Goal: Transaction & Acquisition: Purchase product/service

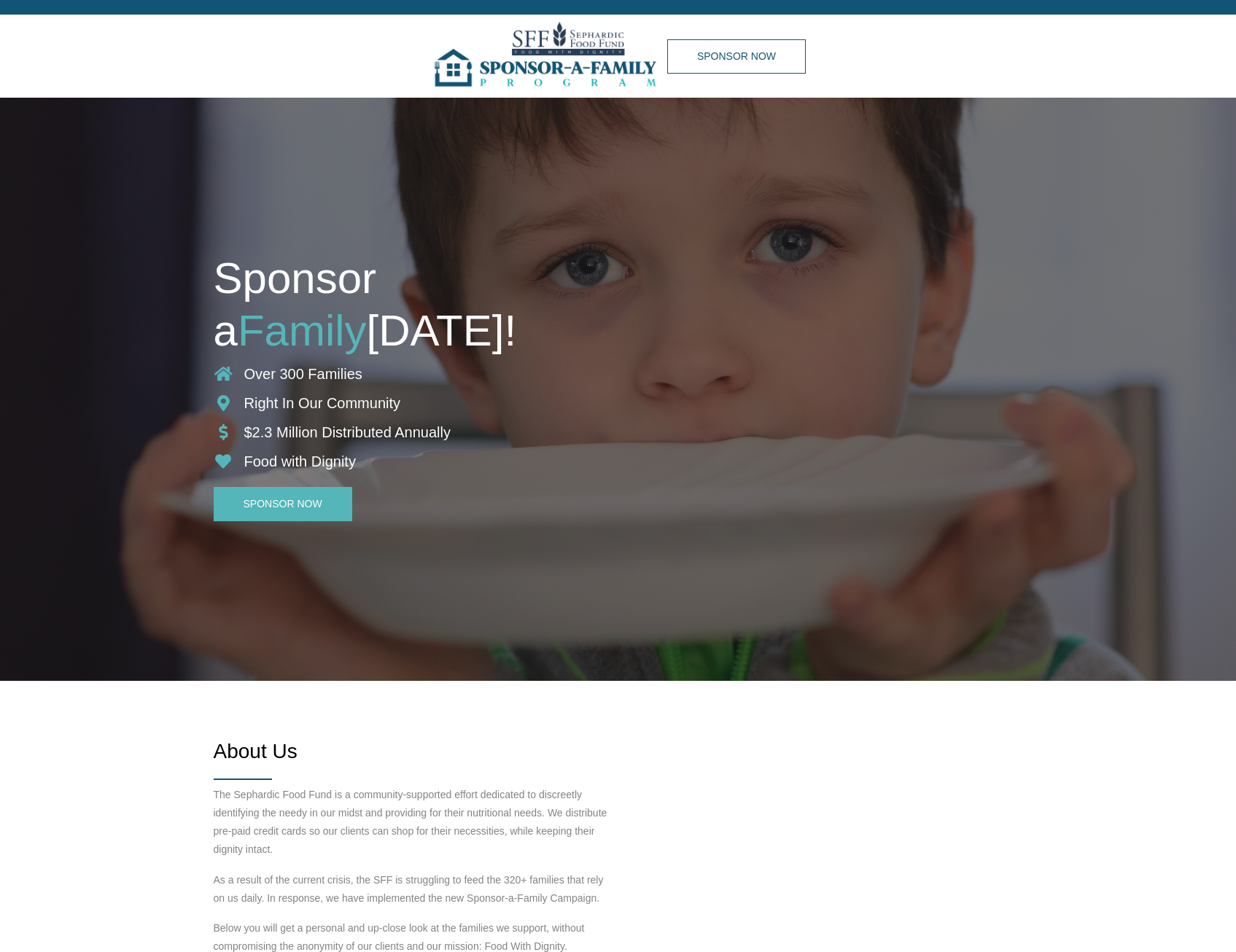
click at [537, 28] on img at bounding box center [548, 56] width 237 height 83
click at [463, 70] on img at bounding box center [548, 56] width 237 height 83
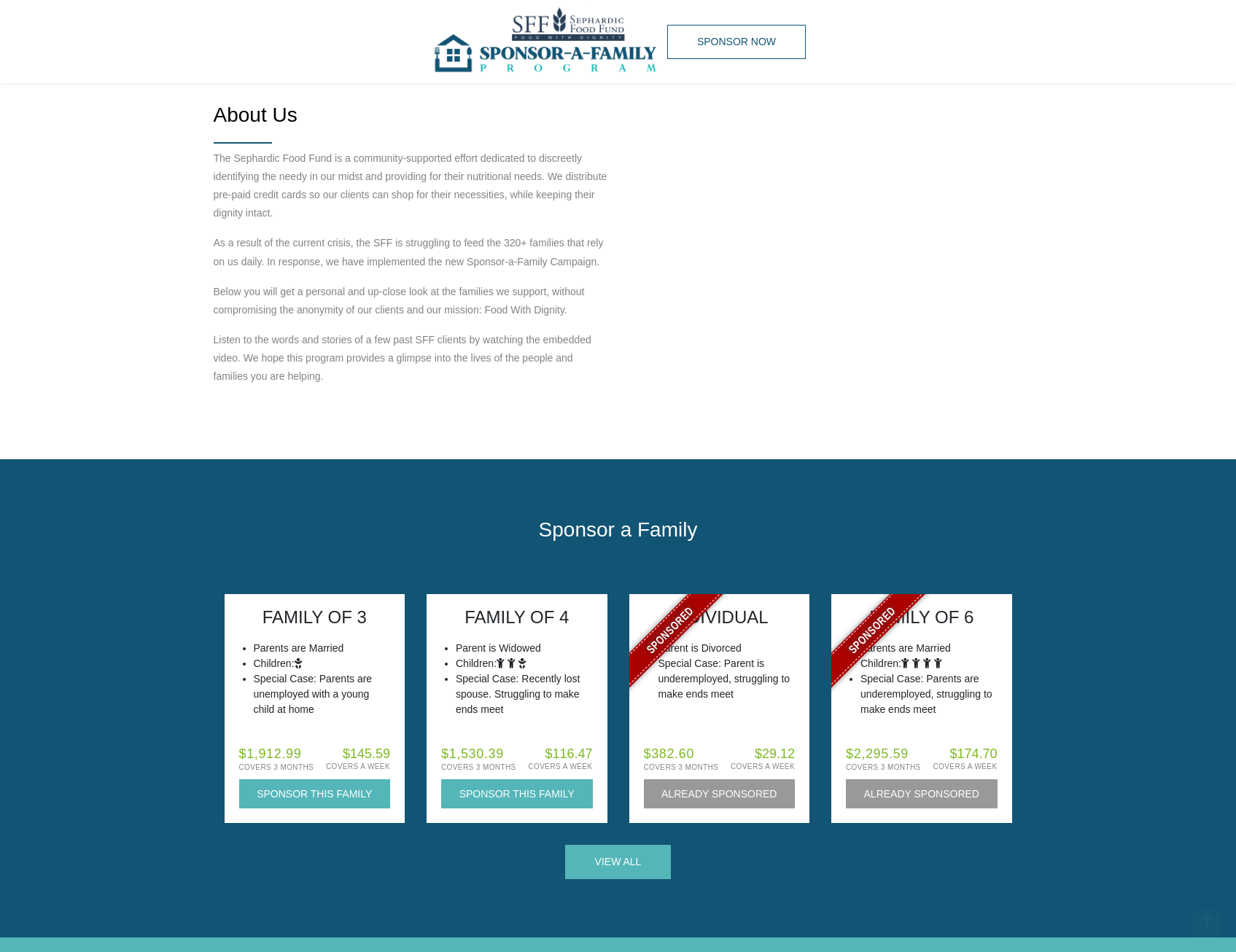
scroll to position [656, 0]
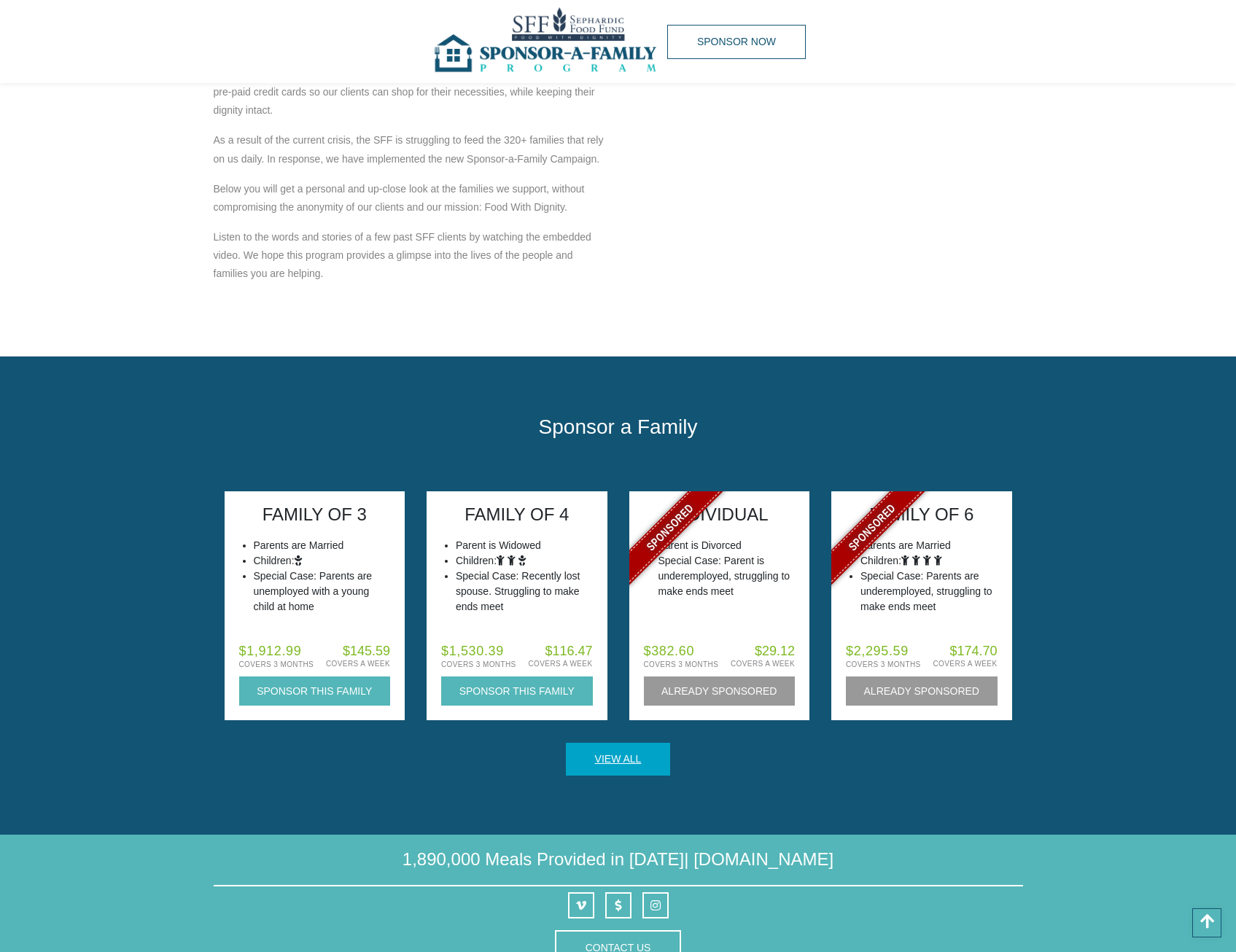
click at [629, 763] on link "View All" at bounding box center [618, 759] width 107 height 34
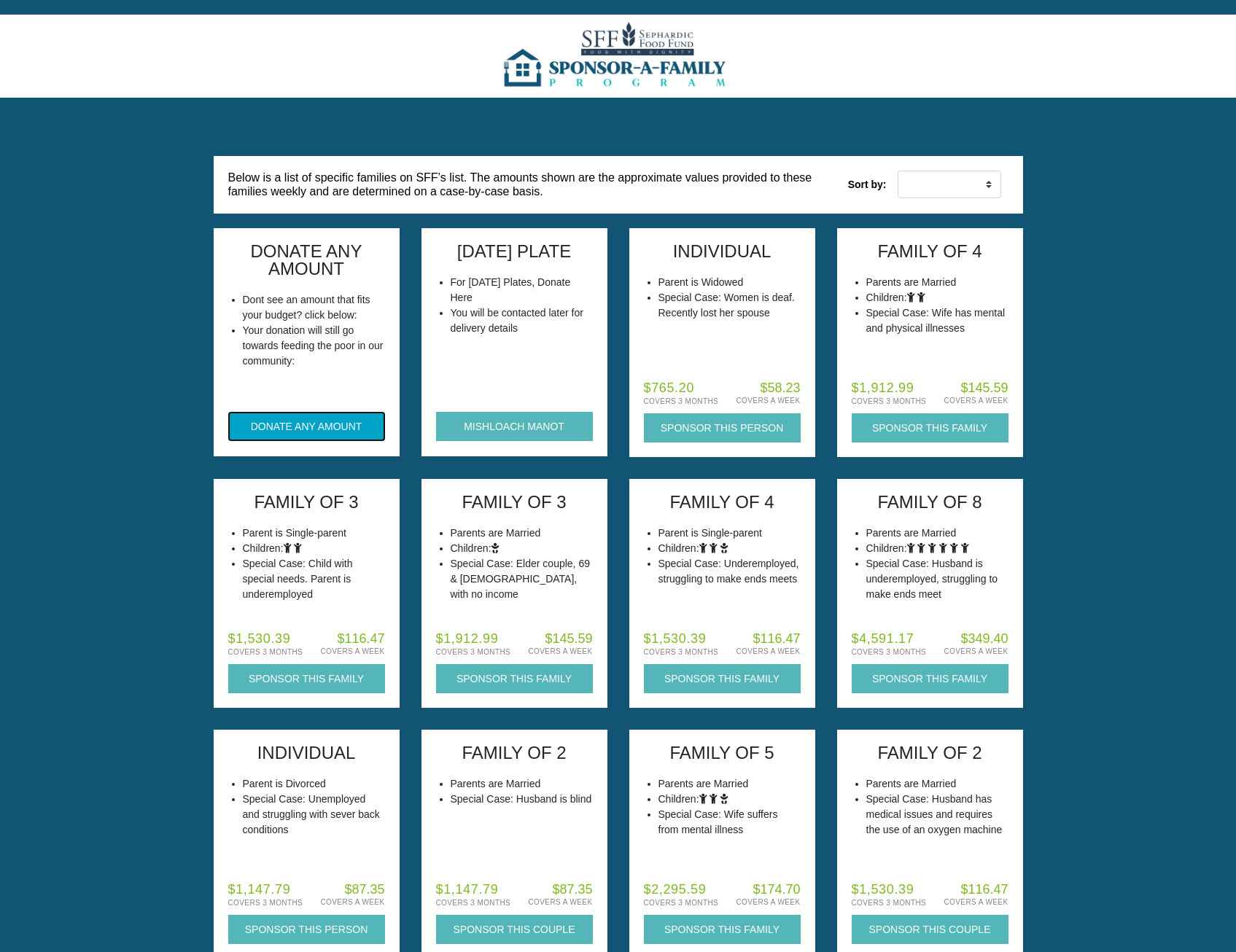
drag, startPoint x: 308, startPoint y: 428, endPoint x: 323, endPoint y: 300, distance: 128.9
click at [323, 300] on div "DONATE ANY AMOUNT Dont see an amount that fits your budget? click below: Your d…" at bounding box center [307, 343] width 186 height 228
click at [330, 298] on li "Dont see an amount that fits your budget? click below:" at bounding box center [314, 307] width 142 height 31
drag, startPoint x: 330, startPoint y: 298, endPoint x: 332, endPoint y: 326, distance: 28.1
click at [332, 326] on ul "Dont see an amount that fits your budget? click below: Your donation will still…" at bounding box center [300, 330] width 172 height 77
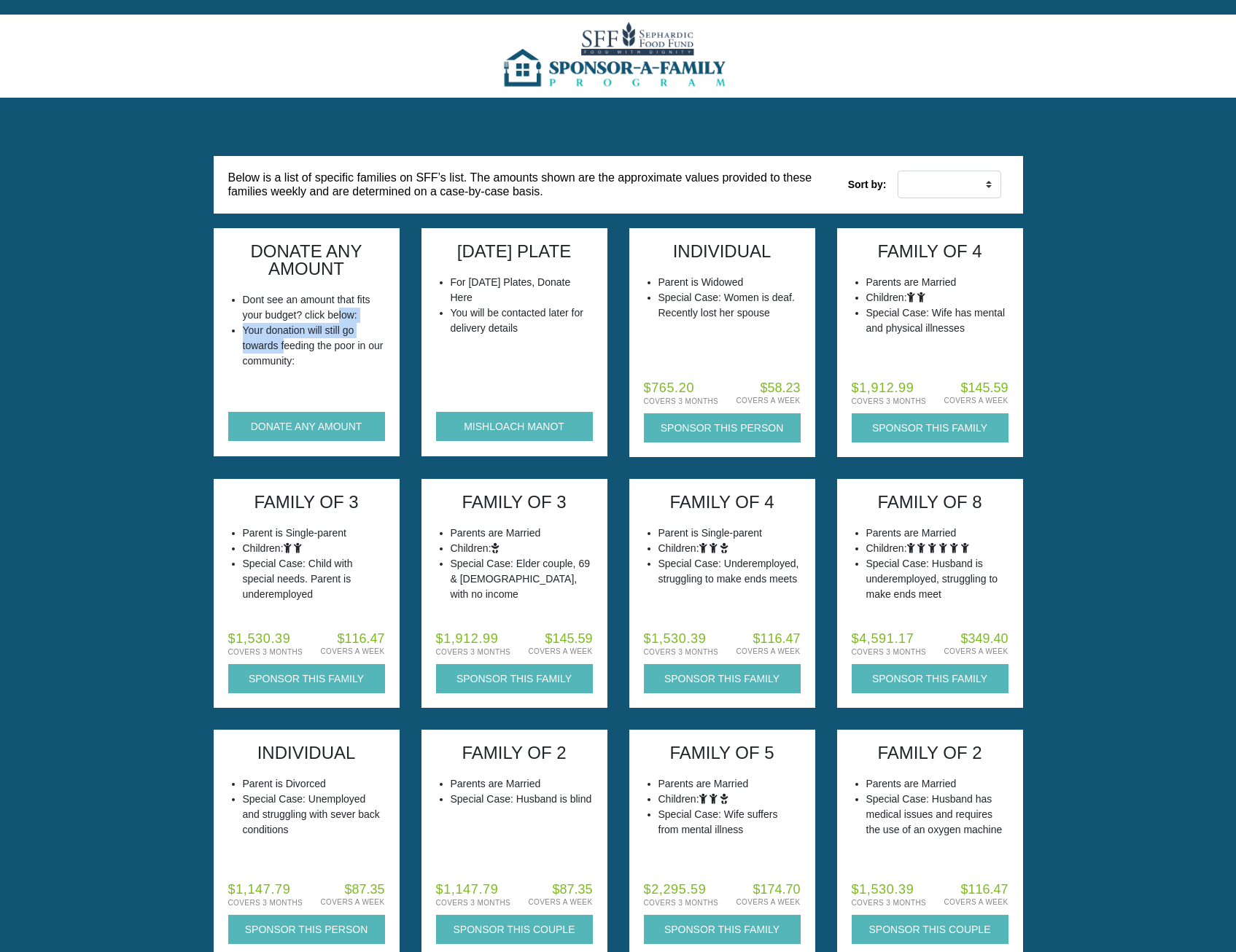
drag, startPoint x: 332, startPoint y: 326, endPoint x: 326, endPoint y: 399, distance: 73.2
click at [326, 399] on div "DONATE ANY AMOUNT Dont see an amount that fits your budget? click below: Your d…" at bounding box center [307, 343] width 186 height 228
click at [326, 399] on div "DONATE ANY AMOUNT" at bounding box center [307, 427] width 157 height 91
drag, startPoint x: 322, startPoint y: 410, endPoint x: 315, endPoint y: 341, distance: 69.4
click at [315, 341] on div "DONATE ANY AMOUNT Dont see an amount that fits your budget? click below: Your d…" at bounding box center [307, 343] width 186 height 228
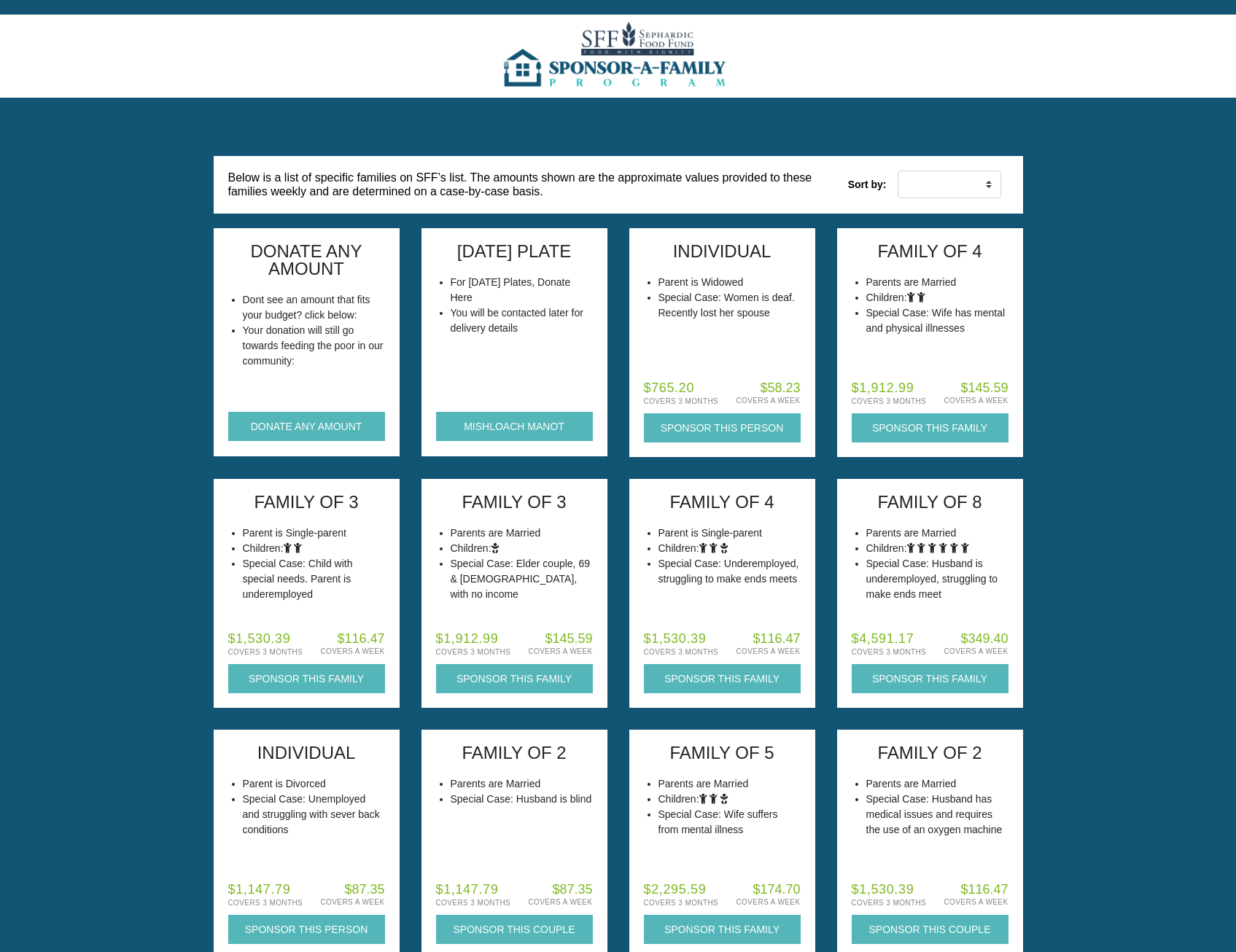
click at [1013, 176] on div "Below is a list of specific families on SFF’s list. The amounts shown are the a…" at bounding box center [619, 185] width 810 height 57
click at [973, 180] on select "Low to High High to Low" at bounding box center [950, 185] width 105 height 28
click at [957, 190] on select "Low to High High to Low" at bounding box center [950, 185] width 105 height 28
click at [820, 209] on h6 "Below is a list of specific families on SFF’s list. The amounts shown are the a…" at bounding box center [538, 185] width 620 height 57
drag, startPoint x: 337, startPoint y: 426, endPoint x: 529, endPoint y: 536, distance: 221.3
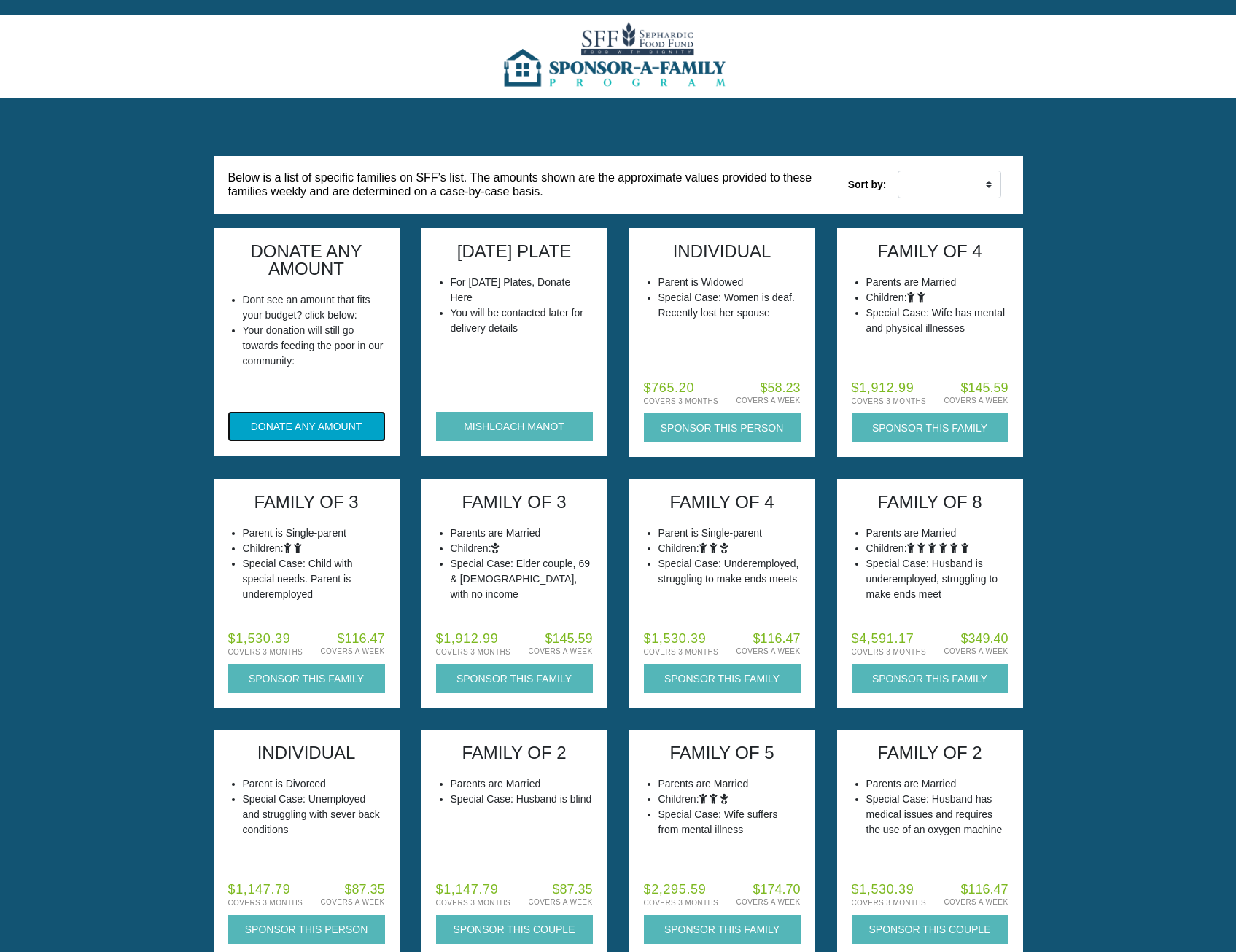
drag, startPoint x: 317, startPoint y: 424, endPoint x: 156, endPoint y: 402, distance: 162.5
drag, startPoint x: 156, startPoint y: 402, endPoint x: 284, endPoint y: 448, distance: 136.0
click at [284, 448] on div "DONATE ANY AMOUNT Dont see an amount that fits your budget? click below: Your d…" at bounding box center [307, 343] width 186 height 228
drag, startPoint x: 284, startPoint y: 448, endPoint x: 367, endPoint y: 423, distance: 86.7
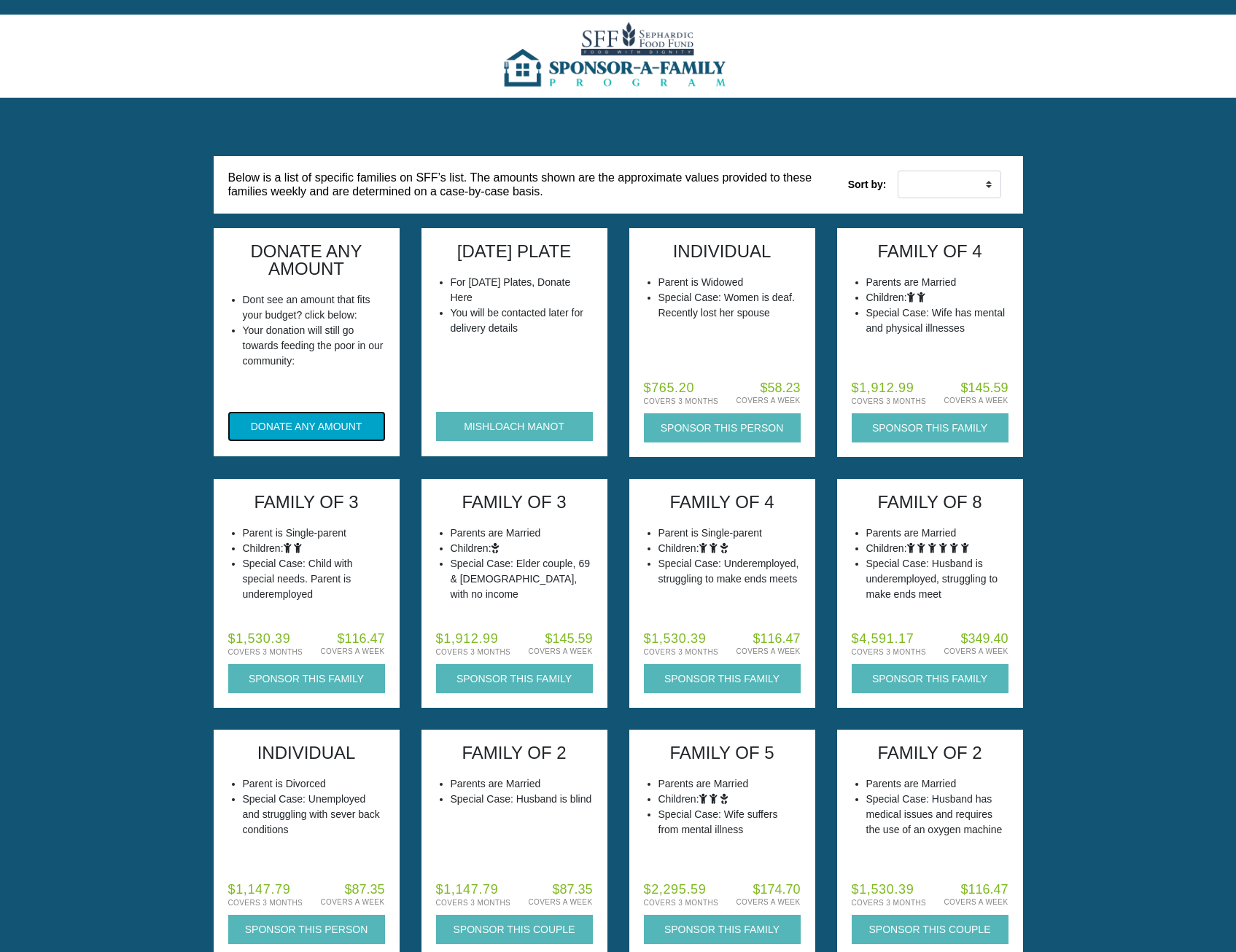
click at [367, 423] on button "DONATE ANY AMOUNT" at bounding box center [307, 426] width 157 height 29
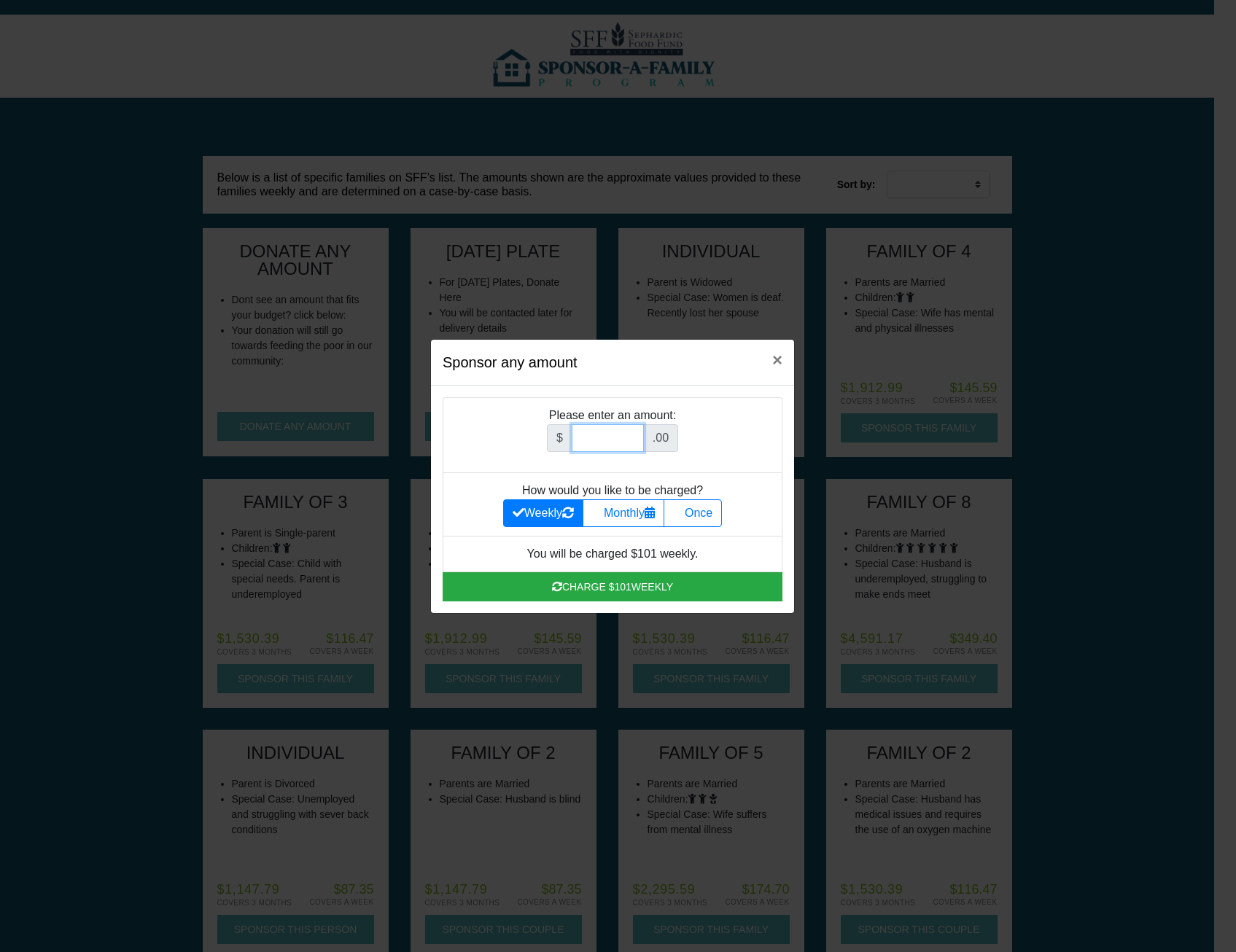
click at [621, 442] on input "Amount (to the nearest dollar)" at bounding box center [608, 438] width 72 height 28
click at [712, 508] on label "Once" at bounding box center [693, 514] width 58 height 28
click at [682, 508] on input "Once" at bounding box center [678, 509] width 9 height 9
radio input "true"
click at [621, 445] on input "Amount (to the nearest dollar)" at bounding box center [608, 438] width 72 height 28
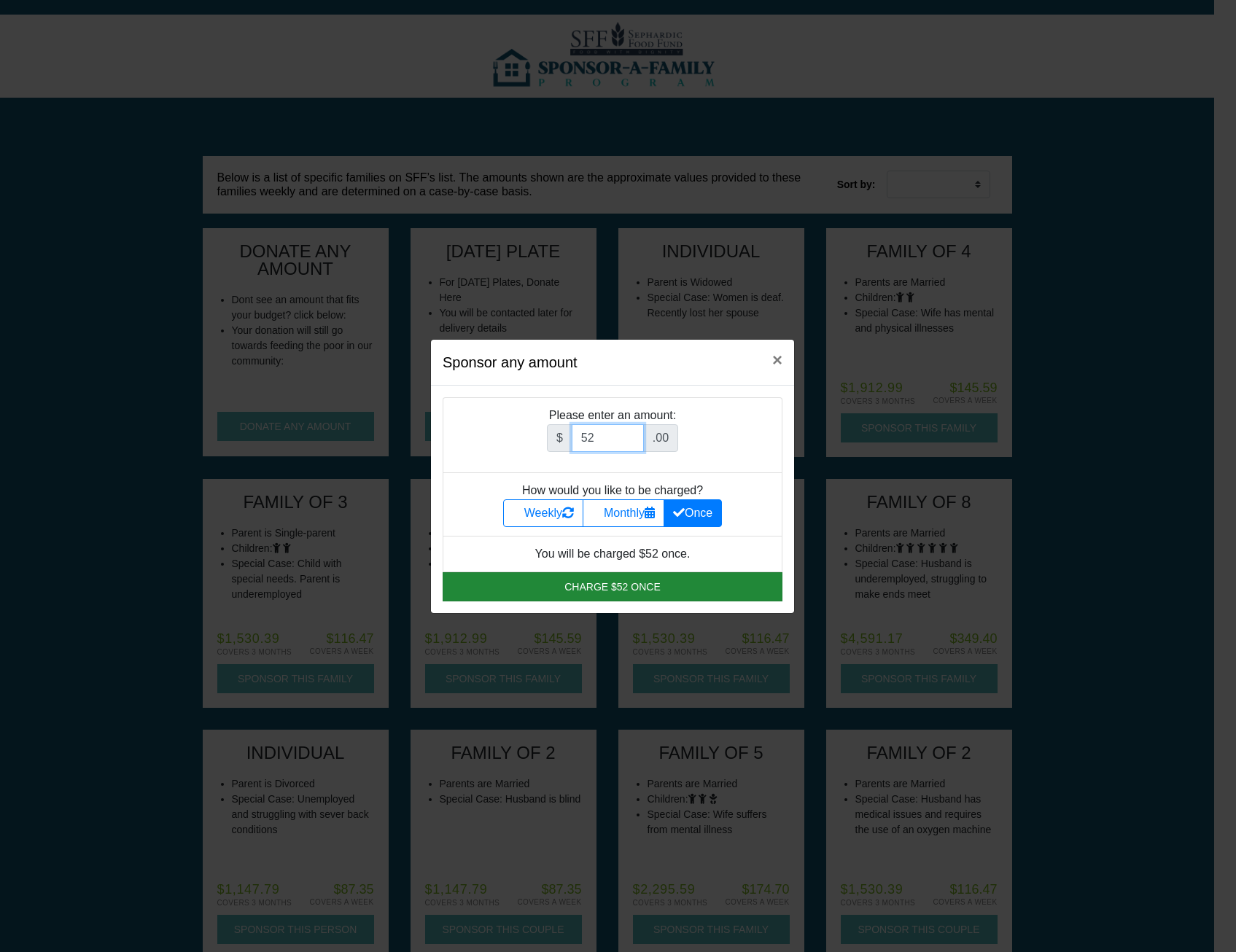
type input "52"
click at [579, 576] on button "Charge $52 once" at bounding box center [612, 587] width 340 height 29
